Goal: Information Seeking & Learning: Find specific fact

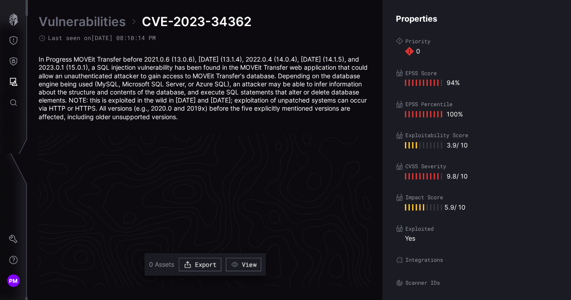
scroll to position [1945, 507]
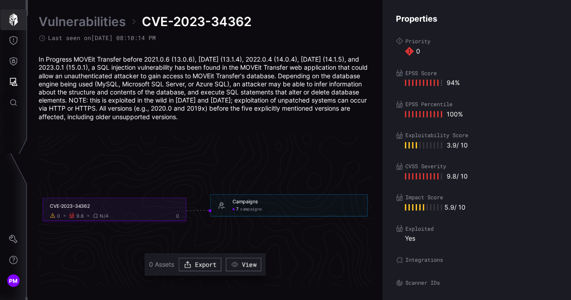
click at [18, 19] on icon "button" at bounding box center [13, 19] width 13 height 13
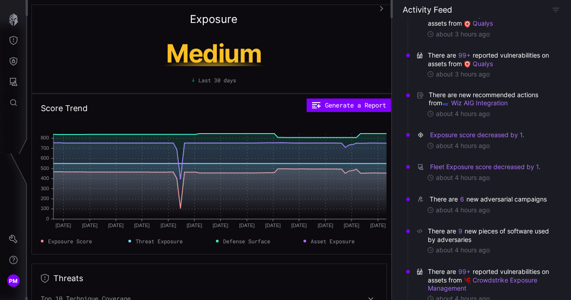
scroll to position [111, 0]
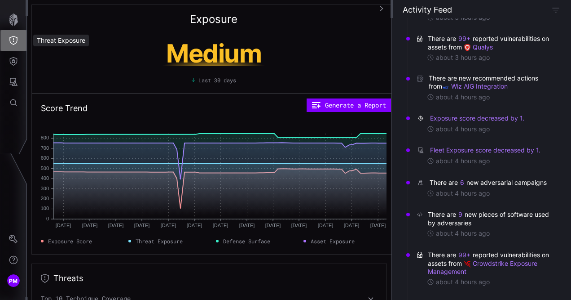
click at [13, 46] on button "Threat Exposure" at bounding box center [13, 40] width 26 height 21
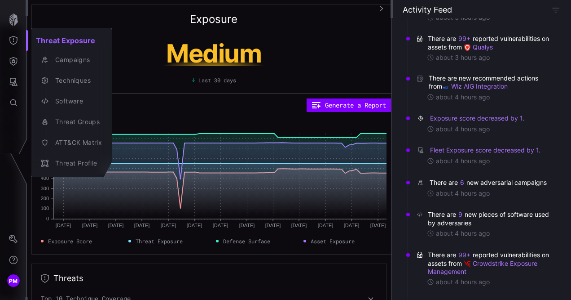
click at [15, 64] on div at bounding box center [285, 150] width 571 height 300
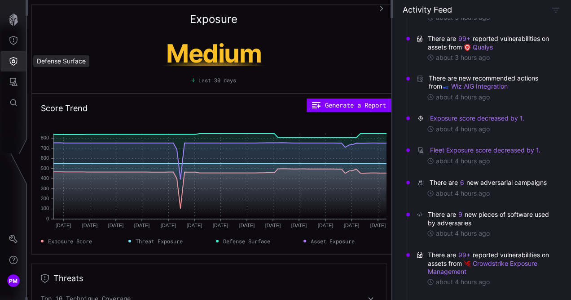
click at [14, 61] on icon "Defense Surface" at bounding box center [14, 61] width 8 height 9
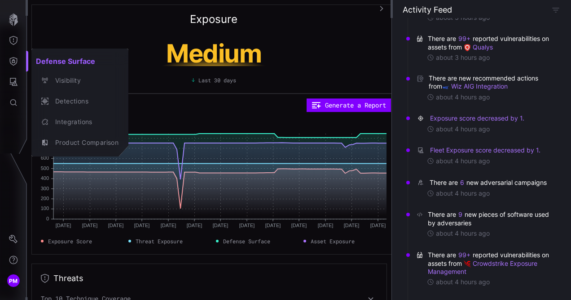
click at [13, 82] on div at bounding box center [285, 150] width 571 height 300
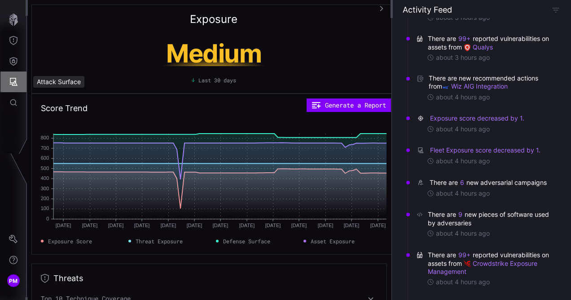
click at [13, 84] on icon "Attack Surface" at bounding box center [13, 81] width 9 height 9
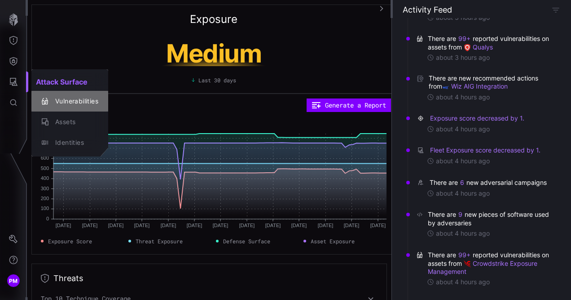
click at [71, 105] on div "Vulnerabilities" at bounding box center [75, 101] width 48 height 11
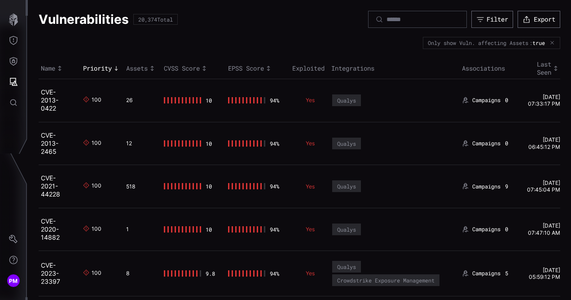
click at [50, 104] on h2 "CVE-2013-0422" at bounding box center [56, 100] width 31 height 25
click at [49, 103] on link "CVE-2013-0422" at bounding box center [50, 100] width 18 height 24
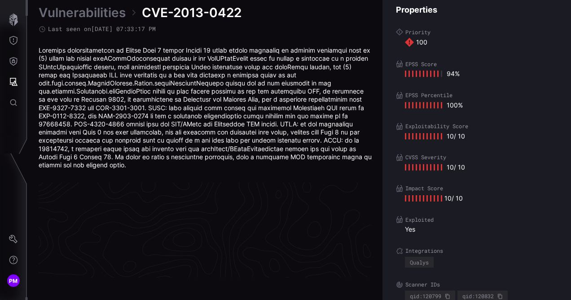
scroll to position [1970, 507]
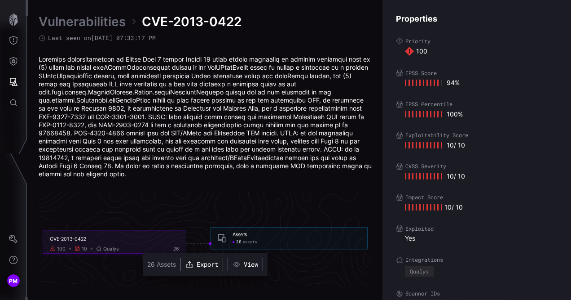
click at [240, 239] on span "26" at bounding box center [238, 241] width 5 height 5
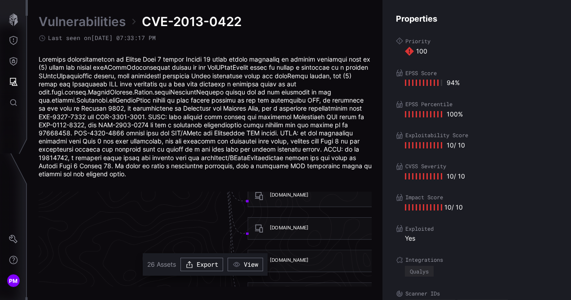
scroll to position [2047, 567]
click at [239, 267] on icon "button" at bounding box center [237, 264] width 8 height 8
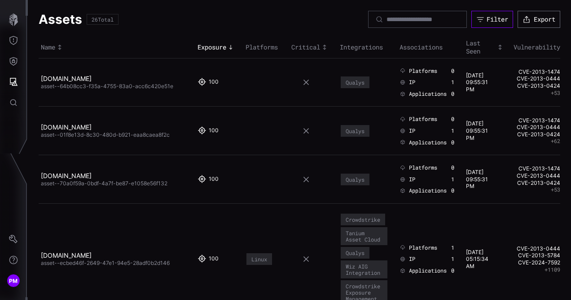
click at [493, 21] on div "Filter" at bounding box center [498, 19] width 22 height 8
click at [151, 38] on th "Name" at bounding box center [117, 47] width 157 height 21
click at [13, 84] on icon "Attack Surface" at bounding box center [13, 81] width 9 height 9
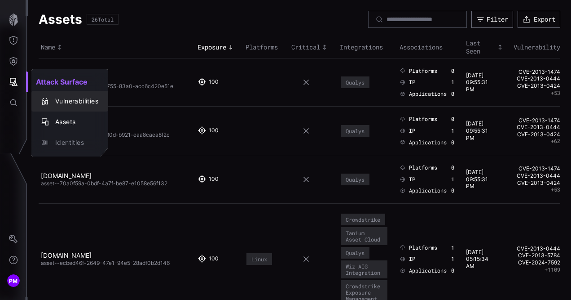
click at [55, 98] on div "Vulnerabilities" at bounding box center [75, 101] width 48 height 11
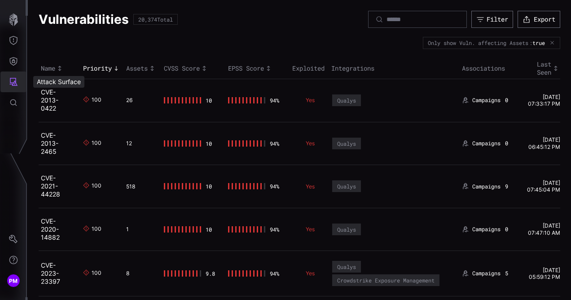
click at [16, 84] on icon "Attack Surface" at bounding box center [14, 82] width 8 height 8
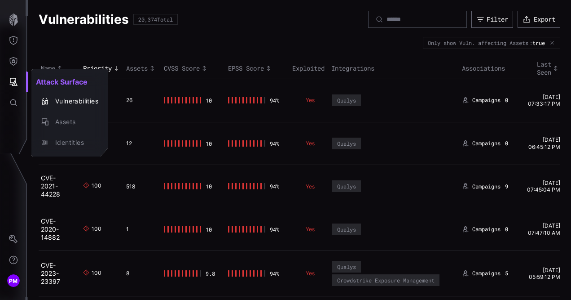
click at [17, 104] on div at bounding box center [285, 150] width 571 height 300
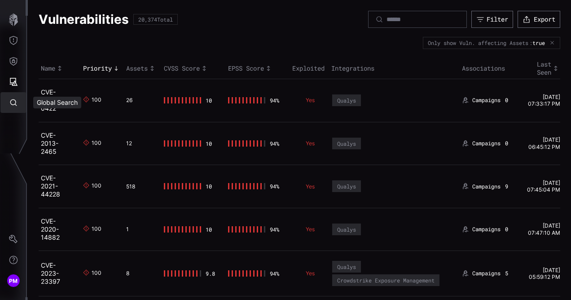
click at [20, 88] on button "Attack Surface" at bounding box center [13, 81] width 26 height 21
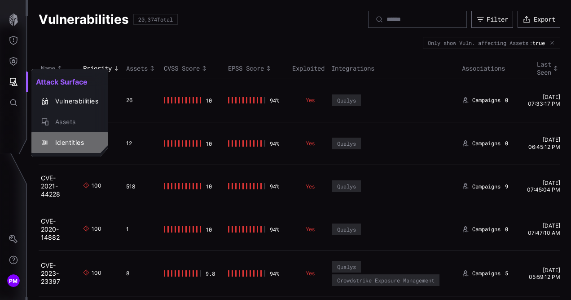
click at [51, 140] on div "Identities" at bounding box center [75, 142] width 48 height 11
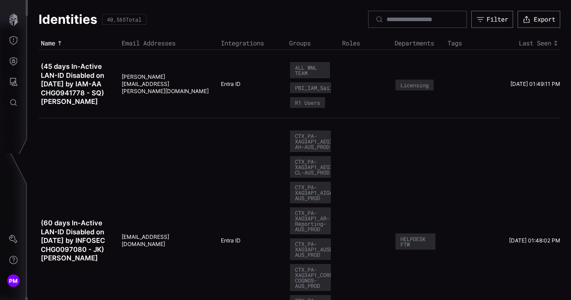
click at [406, 25] on div at bounding box center [417, 19] width 99 height 17
click at [406, 20] on input at bounding box center [418, 19] width 63 height 8
type input "*"
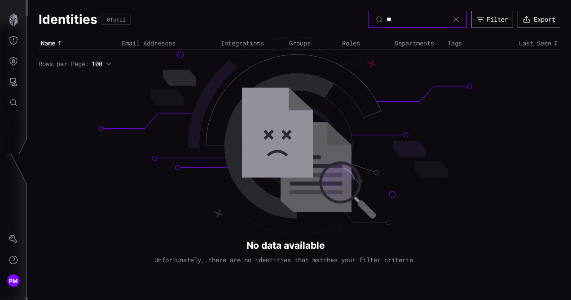
type input "*"
type input "*******"
